Goal: Task Accomplishment & Management: Manage account settings

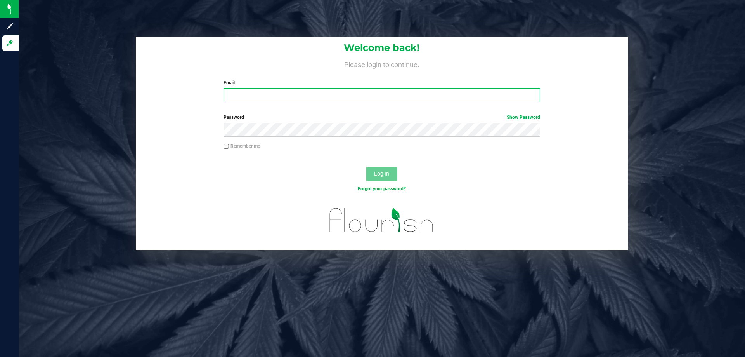
click at [295, 92] on input "Email" at bounding box center [382, 95] width 316 height 14
type input "[EMAIL_ADDRESS][DOMAIN_NAME]"
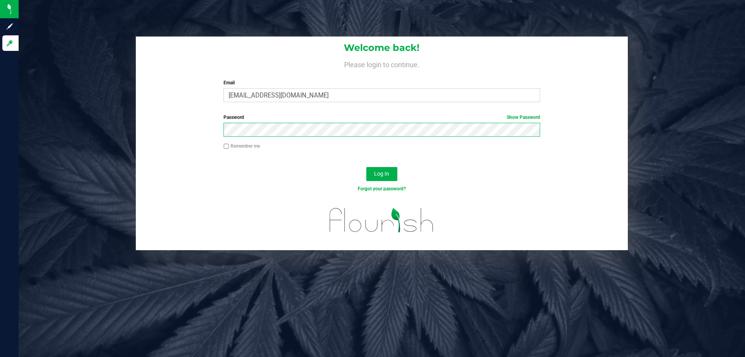
click at [366, 167] on button "Log In" at bounding box center [381, 174] width 31 height 14
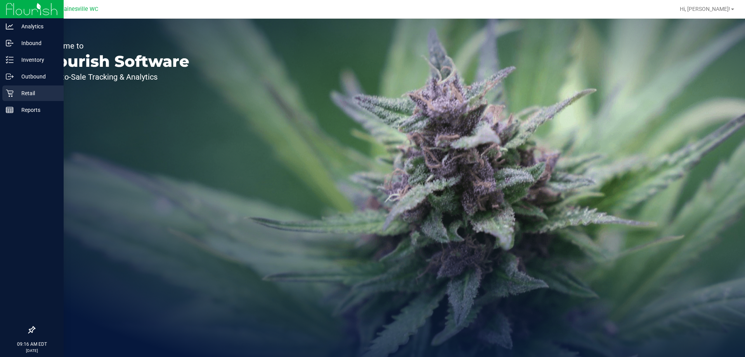
click at [13, 99] on div "Retail" at bounding box center [32, 93] width 61 height 16
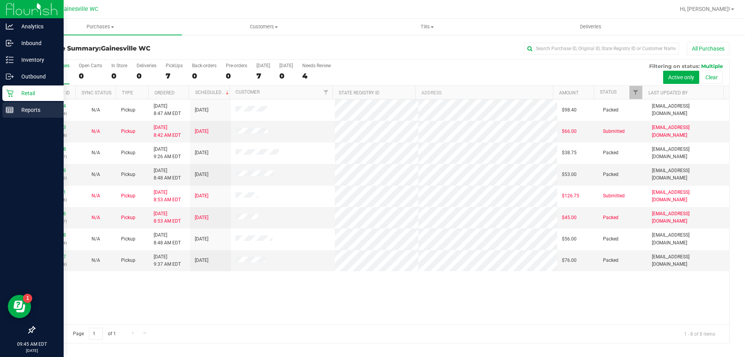
click at [6, 114] on div "Reports" at bounding box center [32, 110] width 61 height 16
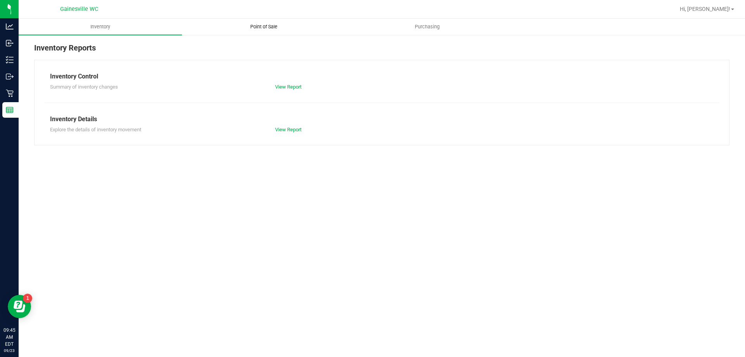
click at [254, 26] on span "Point of Sale" at bounding box center [264, 26] width 48 height 7
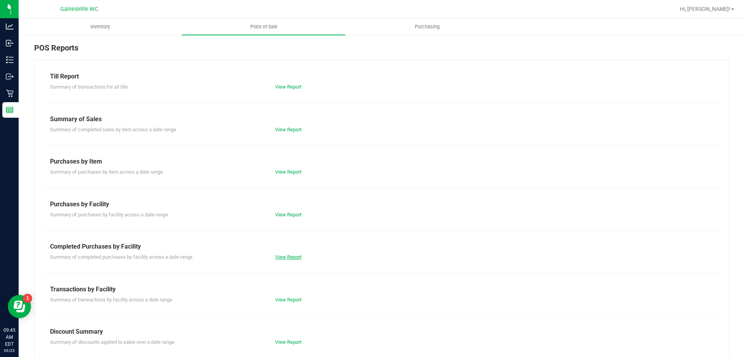
click at [289, 258] on link "View Report" at bounding box center [288, 257] width 26 height 6
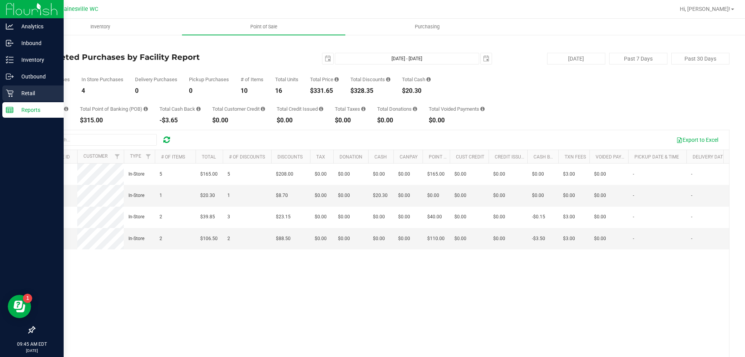
click at [11, 93] on icon at bounding box center [9, 93] width 7 height 7
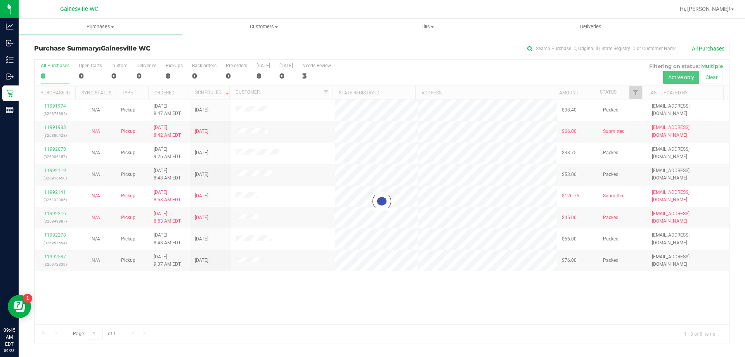
click at [174, 287] on div at bounding box center [382, 201] width 695 height 283
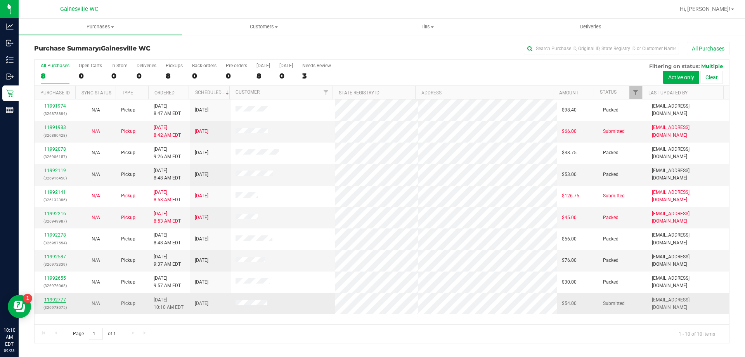
click at [50, 299] on link "11992777" at bounding box center [55, 299] width 22 height 5
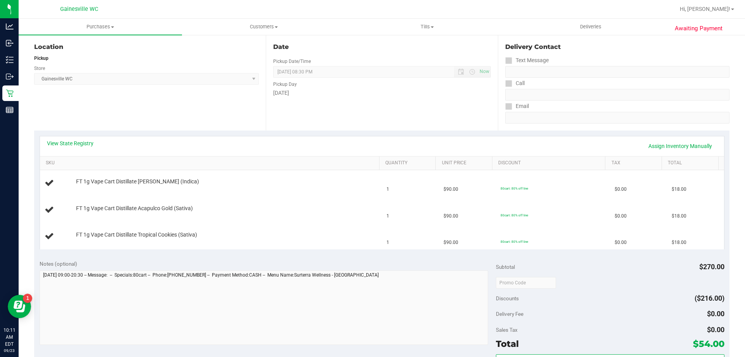
scroll to position [77, 0]
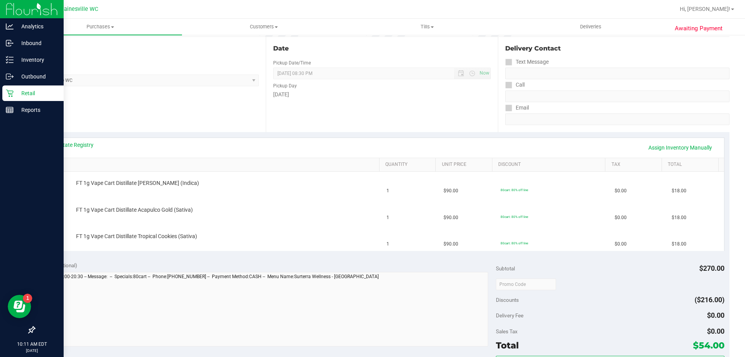
click at [18, 98] on div "Retail" at bounding box center [32, 93] width 61 height 16
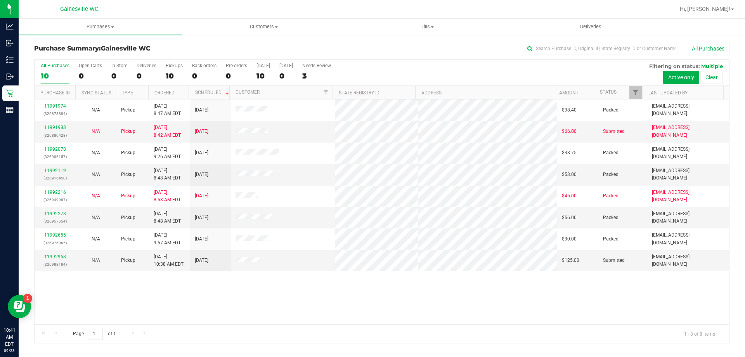
click at [530, 308] on div "11991974 (326878884) N/A Pickup 9/23/2025 8:47 AM EDT 9/23/2025 $98.40 Packed j…" at bounding box center [382, 211] width 695 height 225
click at [60, 255] on link "11992968" at bounding box center [55, 256] width 22 height 5
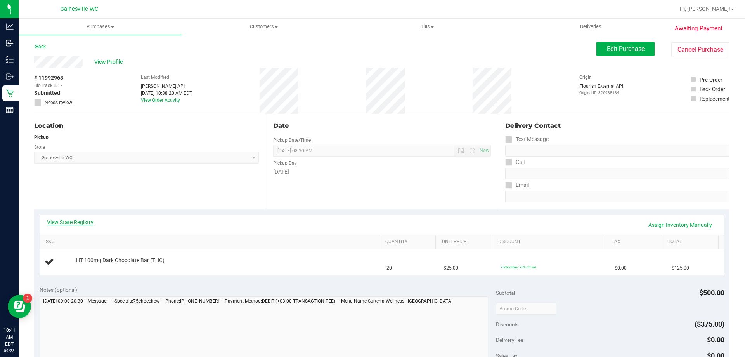
click at [91, 221] on link "View State Registry" at bounding box center [70, 222] width 47 height 8
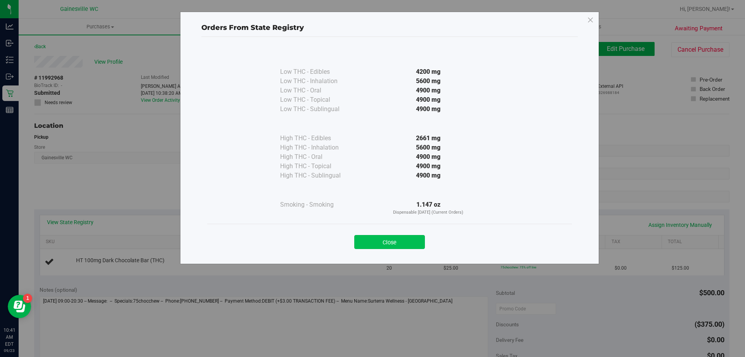
click at [415, 244] on button "Close" at bounding box center [389, 242] width 71 height 14
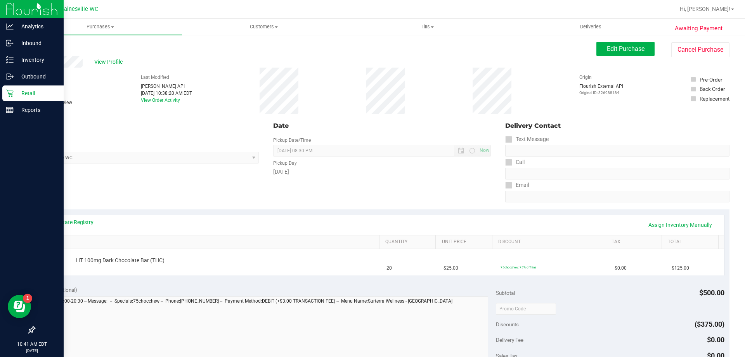
click at [15, 93] on p "Retail" at bounding box center [37, 92] width 47 height 9
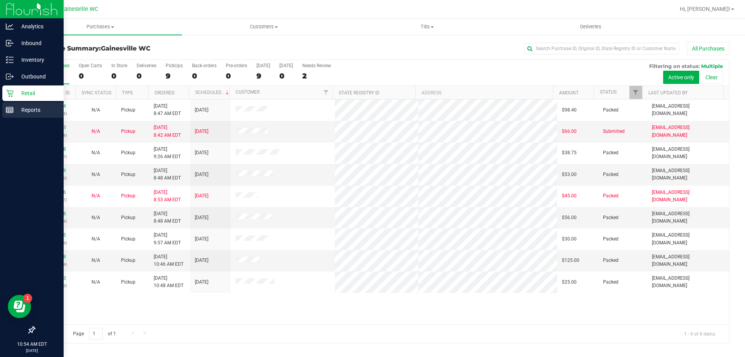
click at [11, 108] on icon at bounding box center [10, 110] width 8 height 8
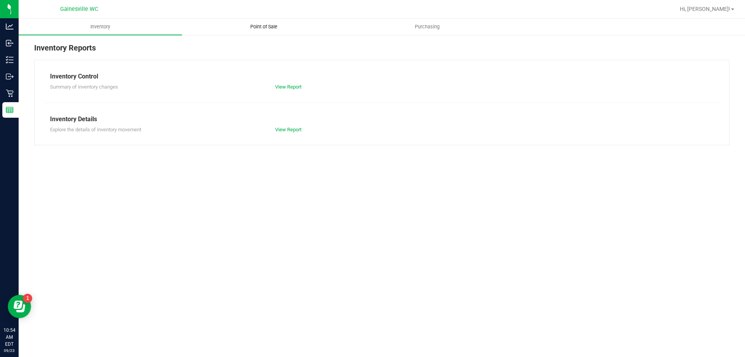
click at [257, 25] on span "Point of Sale" at bounding box center [264, 26] width 48 height 7
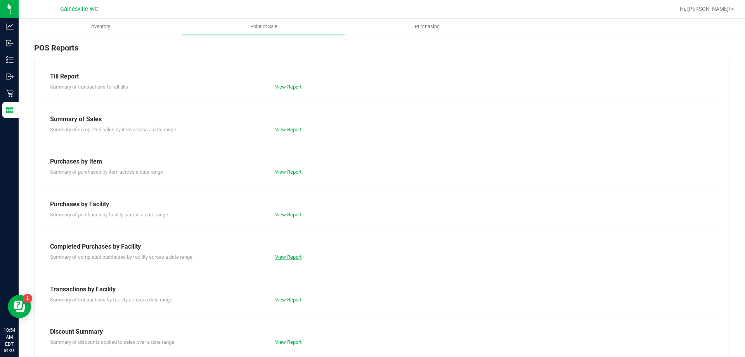
click at [289, 258] on link "View Report" at bounding box center [288, 257] width 26 height 6
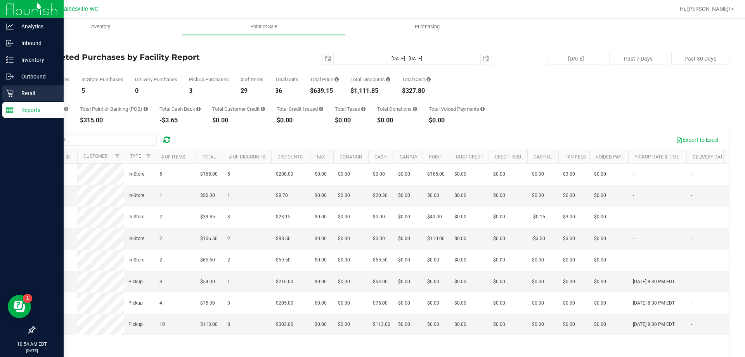
click at [15, 97] on p "Retail" at bounding box center [37, 92] width 47 height 9
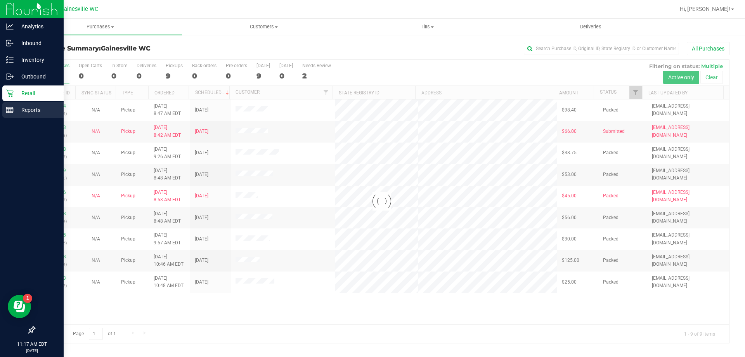
click at [15, 110] on p "Reports" at bounding box center [37, 109] width 47 height 9
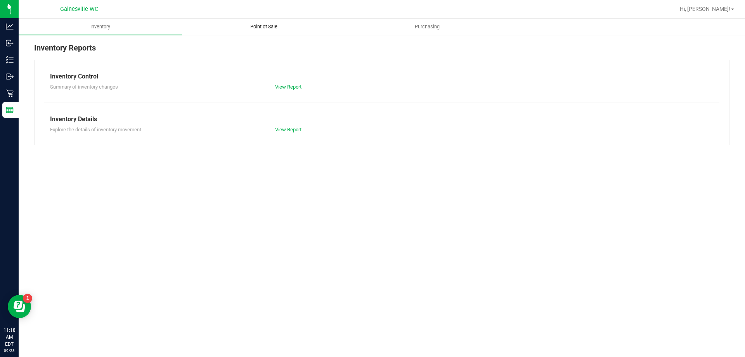
click at [271, 31] on uib-tab-heading "Point of Sale" at bounding box center [263, 27] width 163 height 16
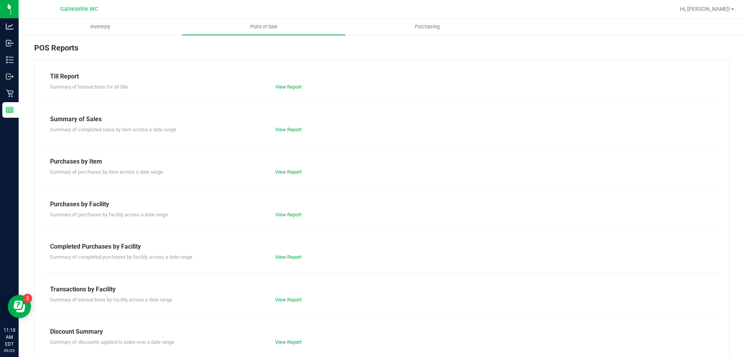
click at [288, 260] on div "View Report" at bounding box center [325, 257] width 113 height 8
click at [290, 257] on link "View Report" at bounding box center [288, 257] width 26 height 6
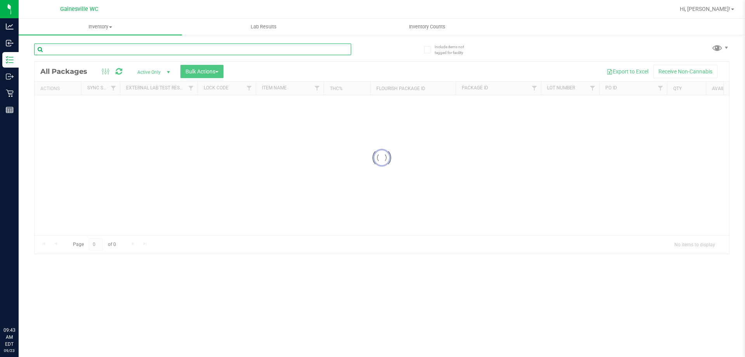
click at [149, 50] on input "text" at bounding box center [192, 49] width 317 height 12
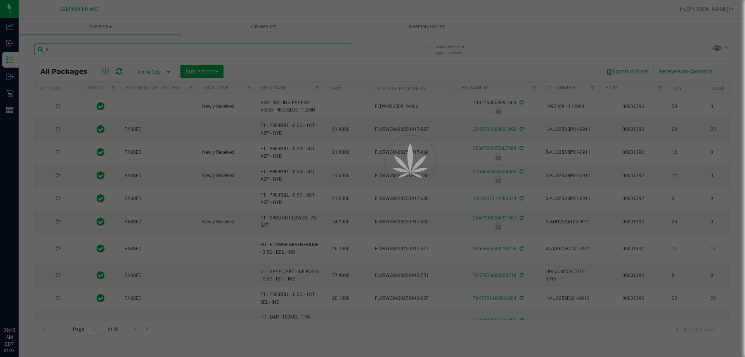
type input "xr"
type input "2026-03-16"
type input "2026-03-17"
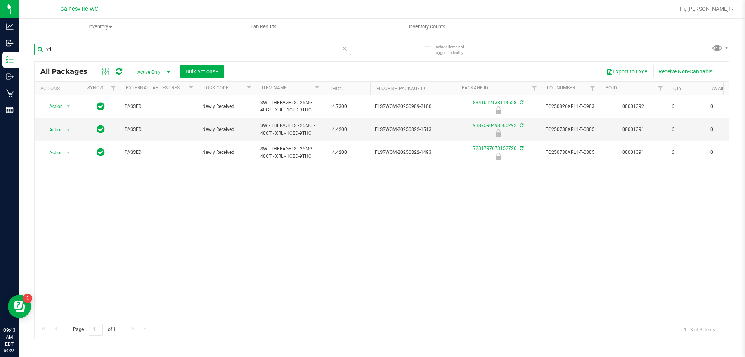
type input "xrl"
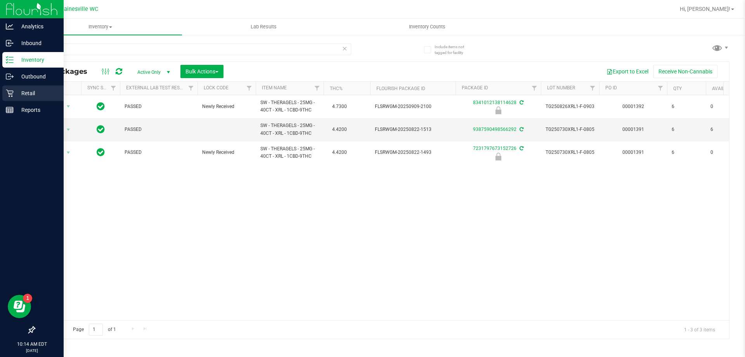
click at [0, 91] on link "Retail" at bounding box center [32, 93] width 64 height 17
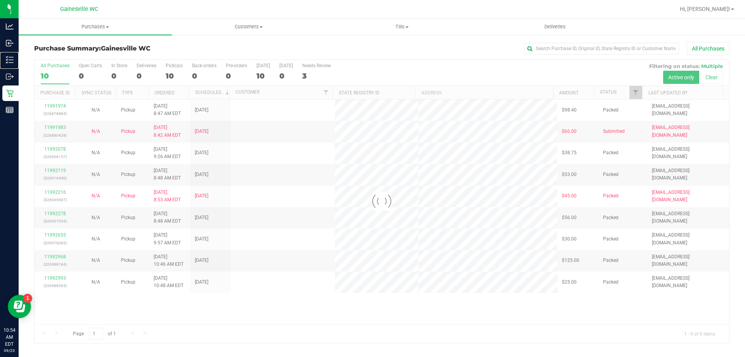
click at [10, 66] on div "Inventory" at bounding box center [10, 60] width 16 height 16
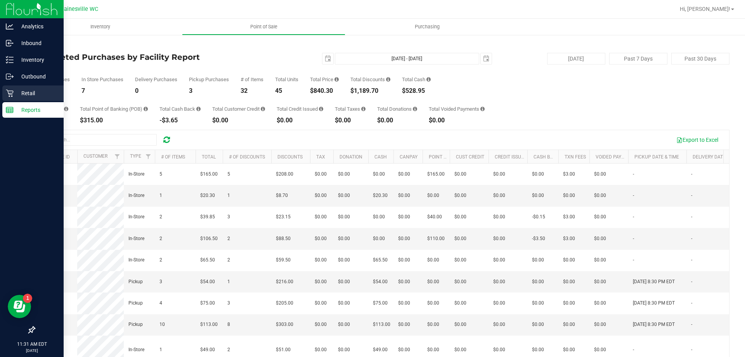
click at [2, 99] on div "Retail" at bounding box center [32, 93] width 61 height 16
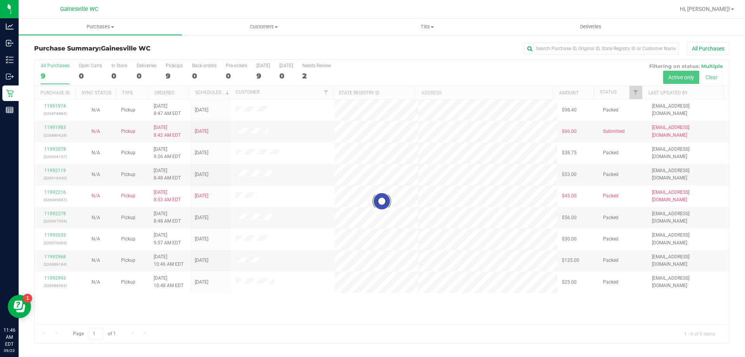
click at [267, 307] on div at bounding box center [382, 201] width 695 height 283
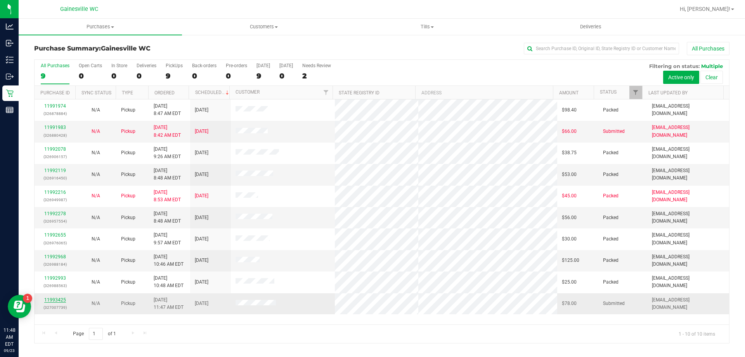
click at [65, 300] on link "11993425" at bounding box center [55, 299] width 22 height 5
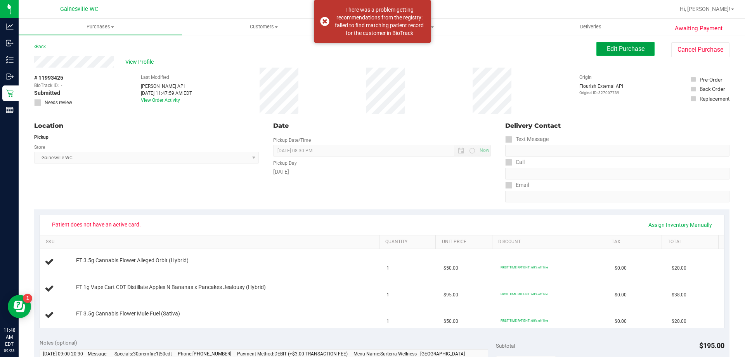
click at [607, 51] on span "Edit Purchase" at bounding box center [626, 48] width 38 height 7
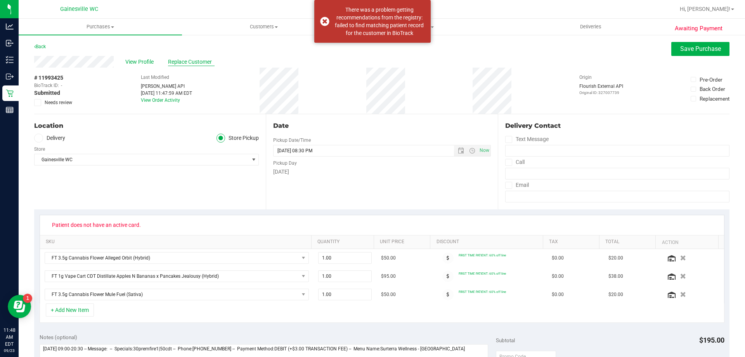
click at [200, 62] on span "Replace Customer" at bounding box center [191, 62] width 47 height 8
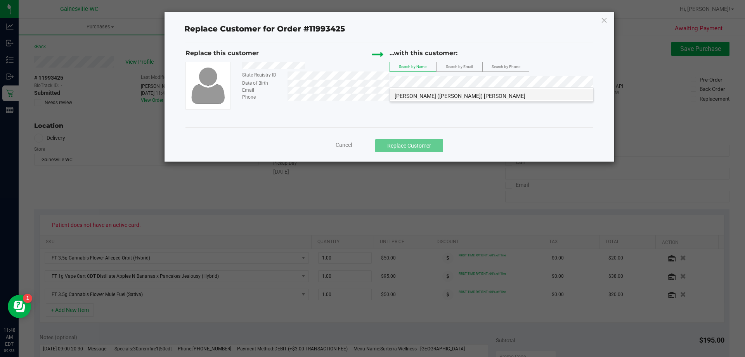
click at [409, 96] on span "[PERSON_NAME] ([PERSON_NAME]) [PERSON_NAME]" at bounding box center [460, 96] width 131 height 6
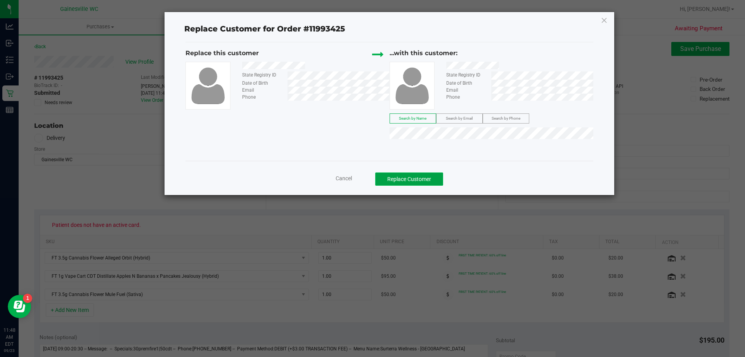
click at [395, 181] on button "Replace Customer" at bounding box center [409, 178] width 68 height 13
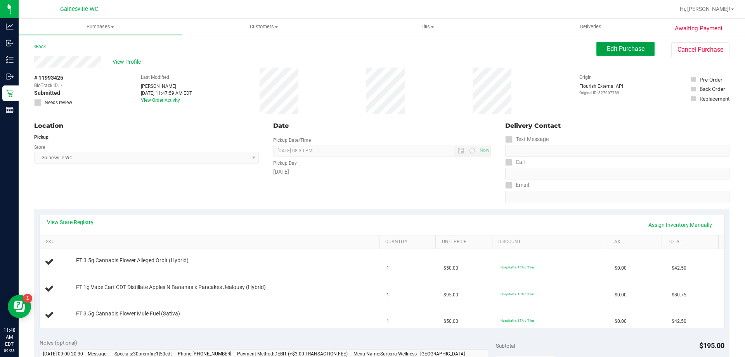
click at [638, 48] on span "Edit Purchase" at bounding box center [626, 48] width 38 height 7
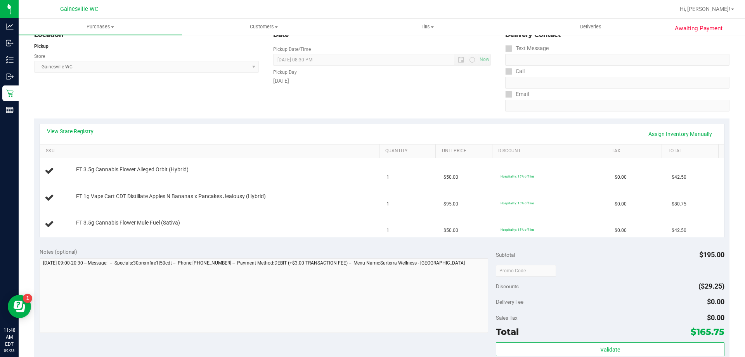
scroll to position [116, 0]
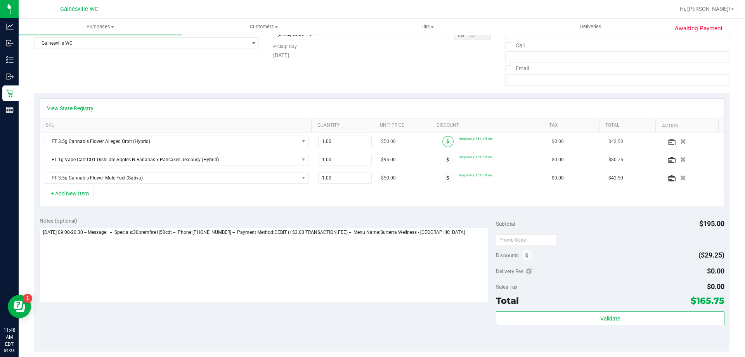
click at [444, 140] on span at bounding box center [447, 141] width 11 height 11
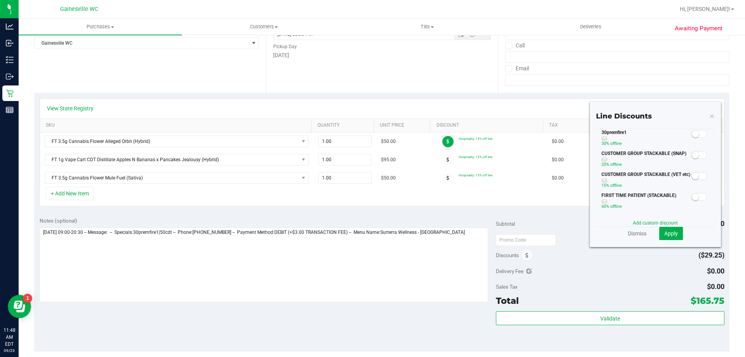
click at [695, 133] on span at bounding box center [700, 134] width 16 height 8
click at [667, 234] on span "Apply" at bounding box center [671, 233] width 14 height 6
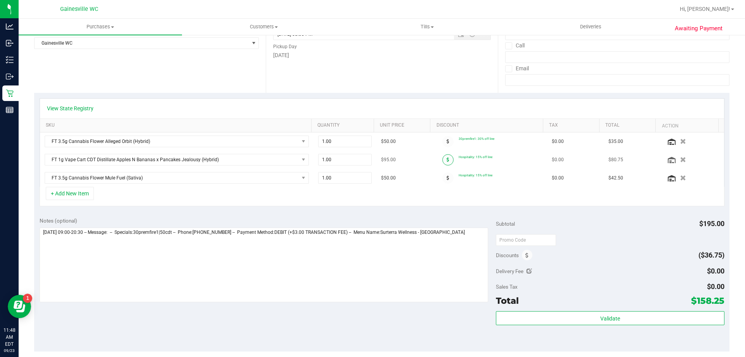
click at [447, 159] on icon at bounding box center [448, 159] width 3 height 5
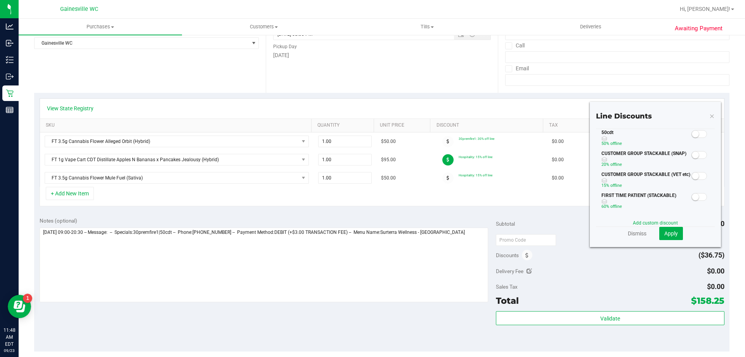
click at [697, 133] on span at bounding box center [700, 134] width 16 height 8
click at [665, 230] on span "Apply" at bounding box center [671, 233] width 14 height 6
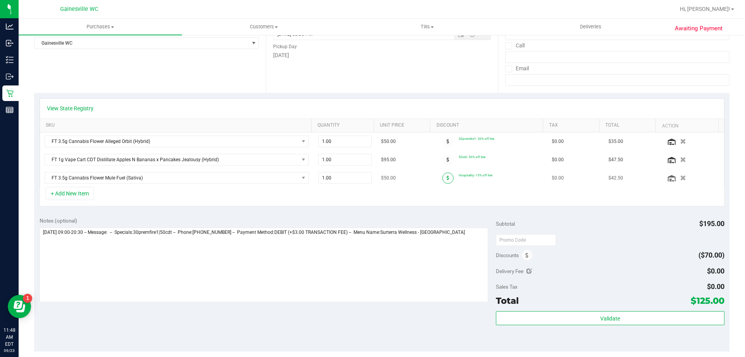
click at [447, 179] on icon at bounding box center [448, 177] width 3 height 5
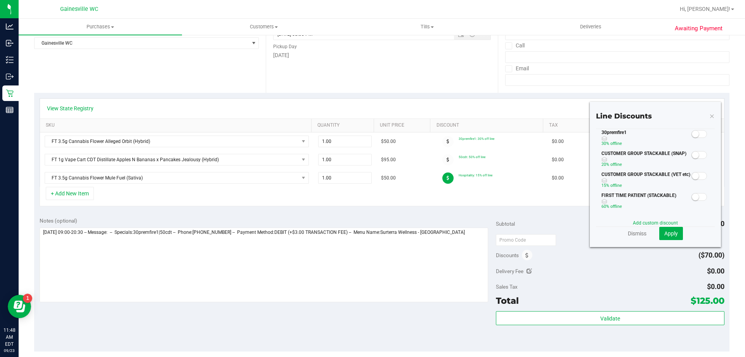
click at [697, 132] on span at bounding box center [700, 134] width 16 height 8
click at [670, 236] on span "Apply" at bounding box center [671, 233] width 14 height 6
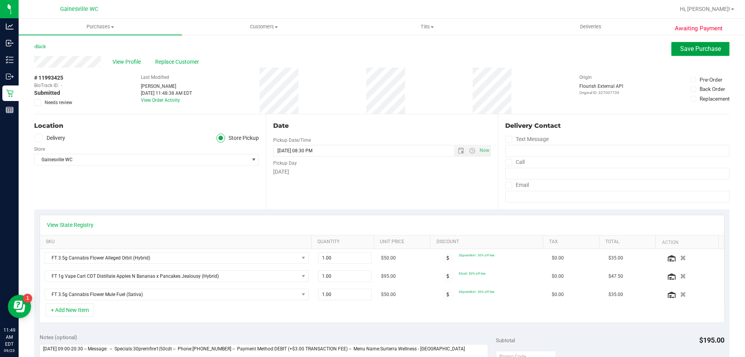
click at [718, 53] on button "Save Purchase" at bounding box center [700, 49] width 58 height 14
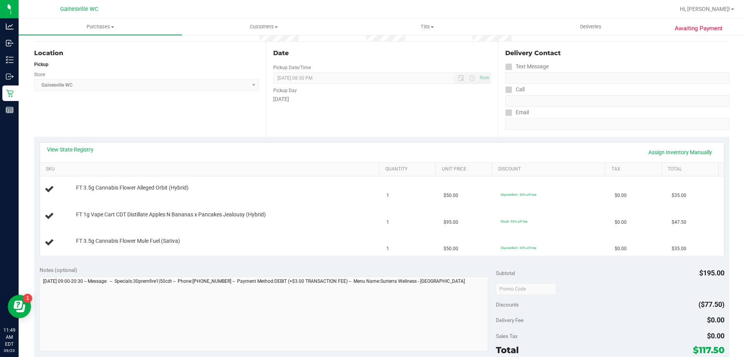
scroll to position [39, 0]
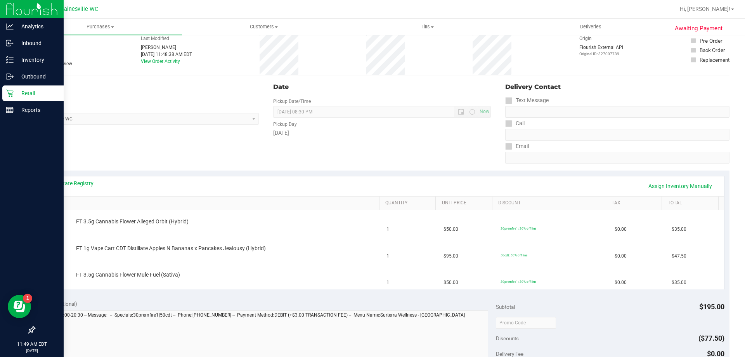
click at [15, 94] on p "Retail" at bounding box center [37, 92] width 47 height 9
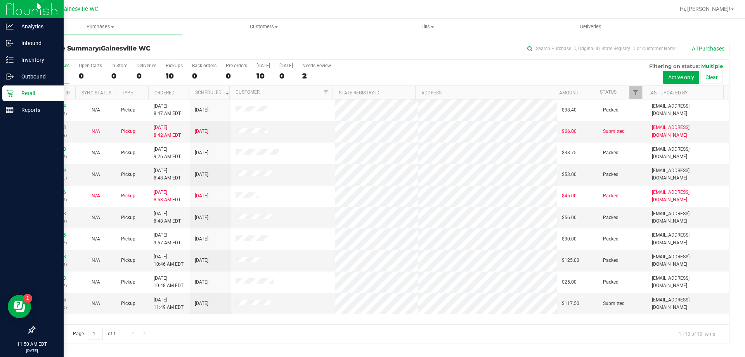
click at [17, 88] on p "Retail" at bounding box center [37, 92] width 47 height 9
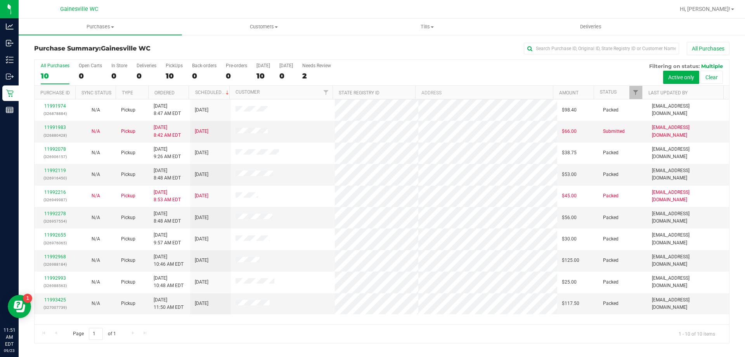
click at [374, 339] on div "Page 1 of 1 1 - 10 of 10 items" at bounding box center [382, 333] width 695 height 19
click at [307, 336] on div "Page 1 of 1 1 - 10 of 10 items" at bounding box center [382, 333] width 695 height 19
